Goal: Information Seeking & Learning: Learn about a topic

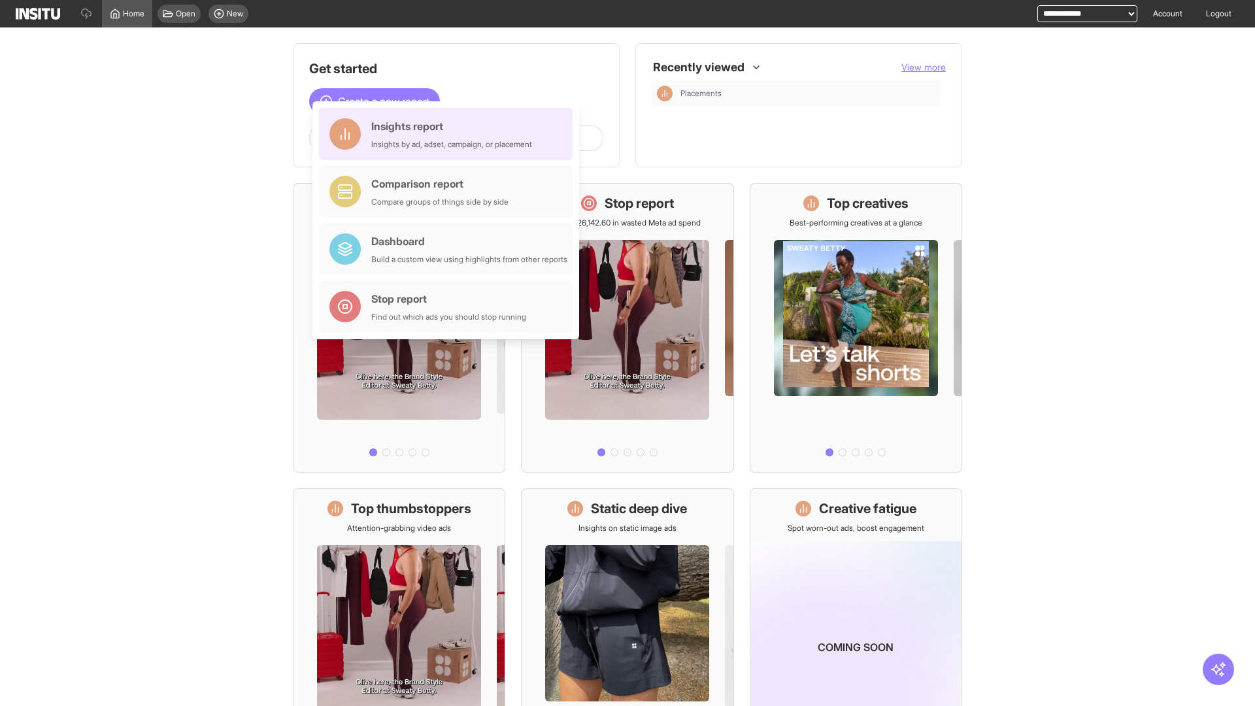
click at [449, 134] on div "Insights report Insights by ad, adset, campaign, or placement" at bounding box center [451, 133] width 161 height 31
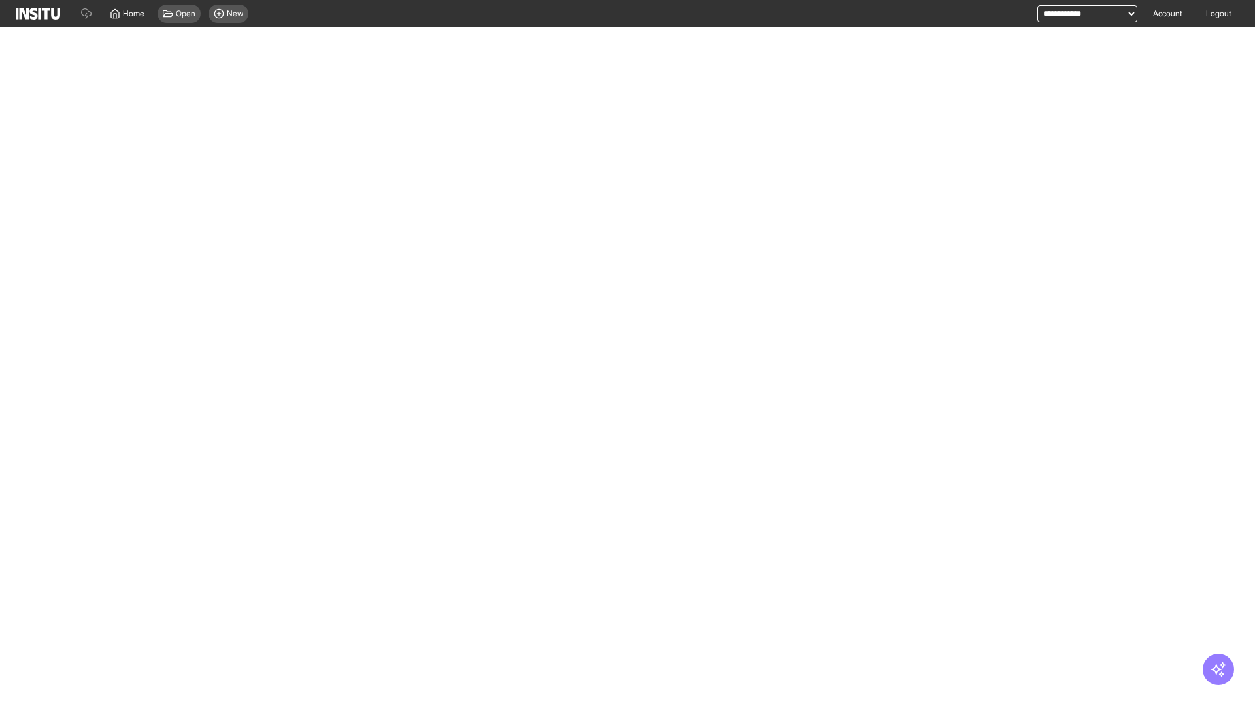
select select "**"
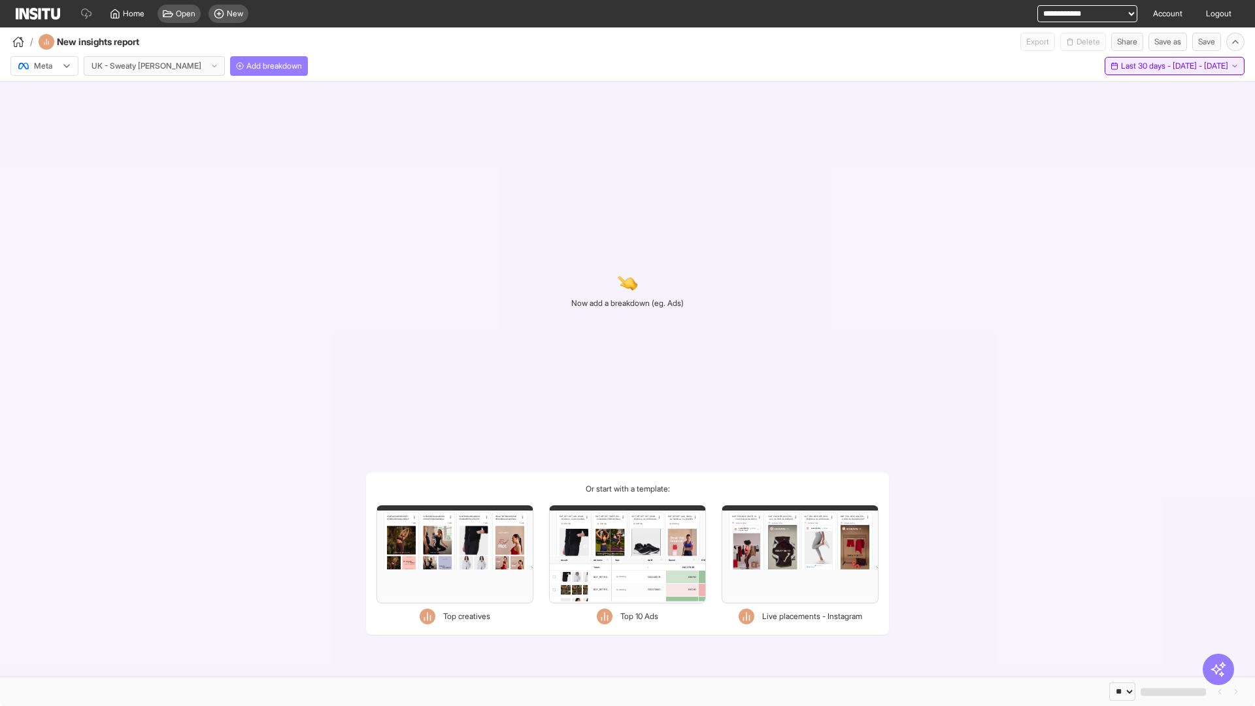
click at [1146, 66] on span "Last 30 days - [DATE] - [DATE]" at bounding box center [1174, 66] width 107 height 10
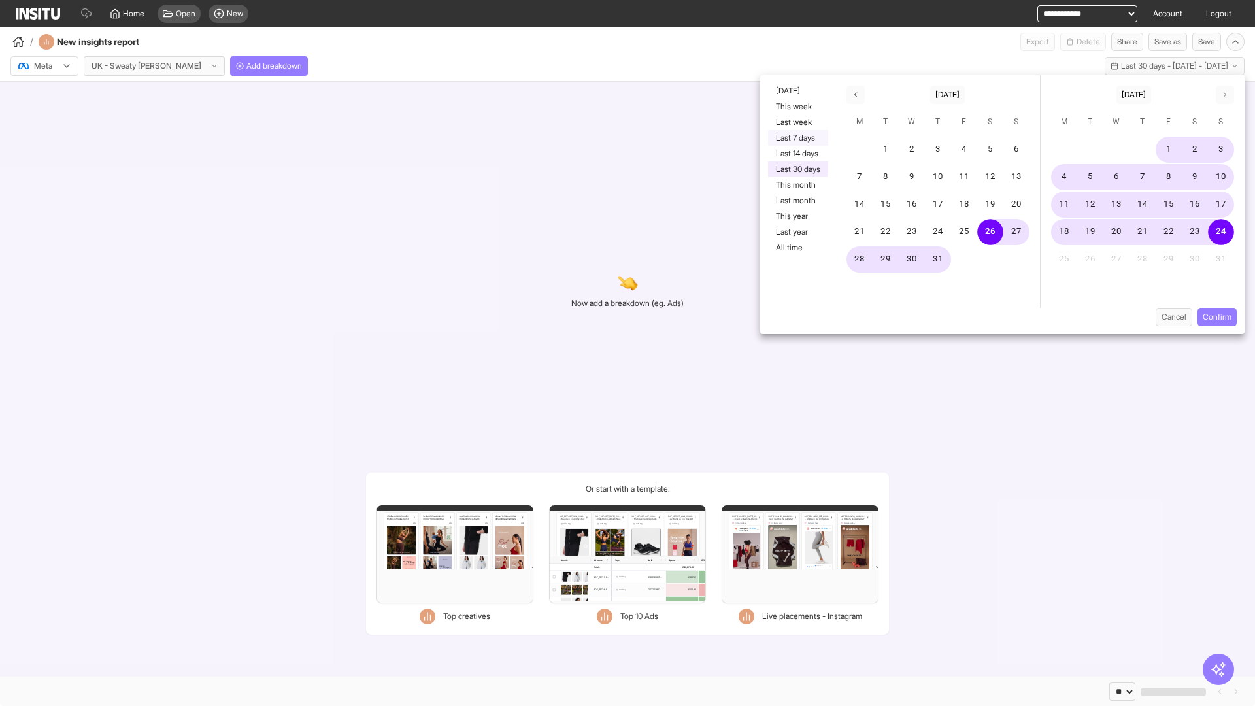
click at [797, 138] on button "Last 7 days" at bounding box center [798, 138] width 60 height 16
